Goal: Information Seeking & Learning: Learn about a topic

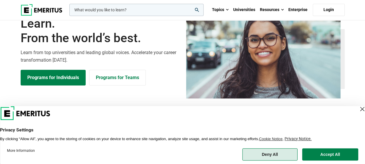
click at [289, 160] on button "Deny All" at bounding box center [269, 154] width 55 height 12
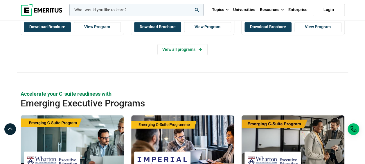
scroll to position [378, 0]
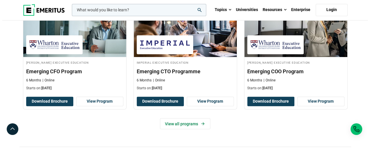
scroll to position [349, 0]
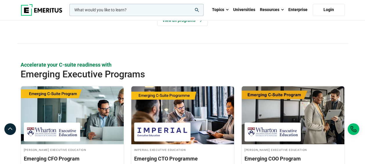
click at [158, 12] on input "woocommerce-product-search-field-0" at bounding box center [136, 10] width 134 height 12
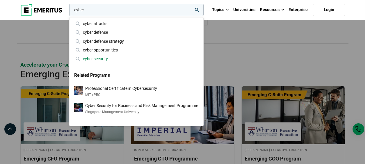
type input "cyber"
click at [160, 58] on div "cyber security" at bounding box center [136, 58] width 124 height 6
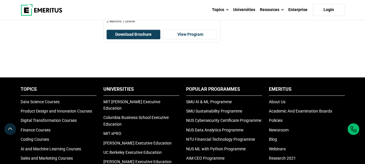
scroll to position [58, 0]
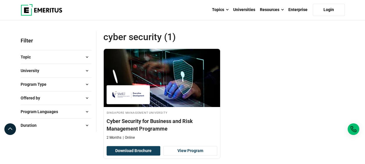
click at [64, 55] on button "Topic" at bounding box center [56, 57] width 71 height 9
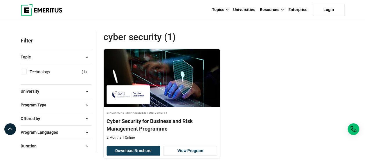
click at [64, 55] on button "Topic" at bounding box center [56, 57] width 71 height 9
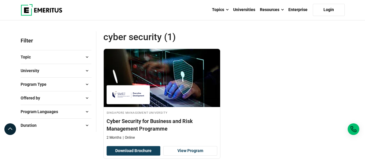
click at [64, 67] on button "University" at bounding box center [56, 70] width 71 height 9
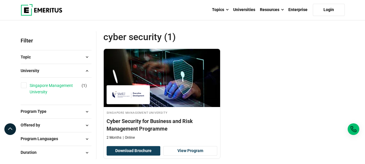
click at [66, 86] on link "Singapore Management University" at bounding box center [60, 88] width 61 height 13
checkbox input "true"
